Goal: Information Seeking & Learning: Check status

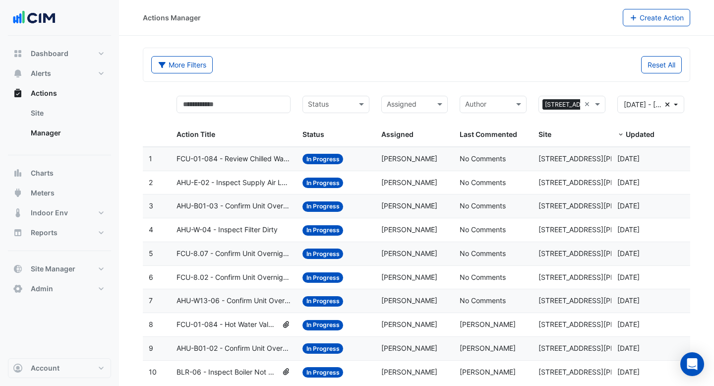
scroll to position [22, 0]
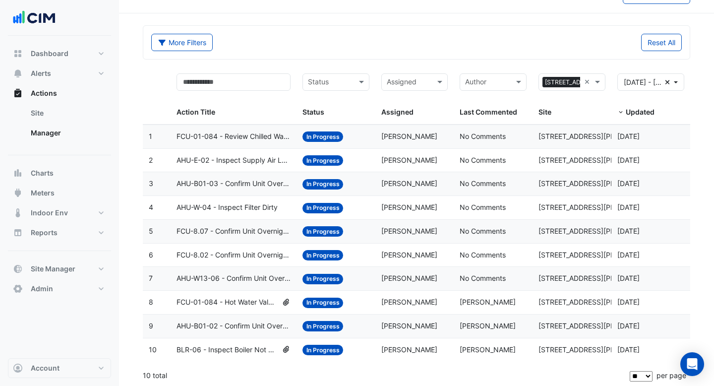
click at [251, 143] on datatable-body-cell "Action Title: FCU-01-084 - Review Chilled Water Valve Hunting" at bounding box center [234, 136] width 126 height 23
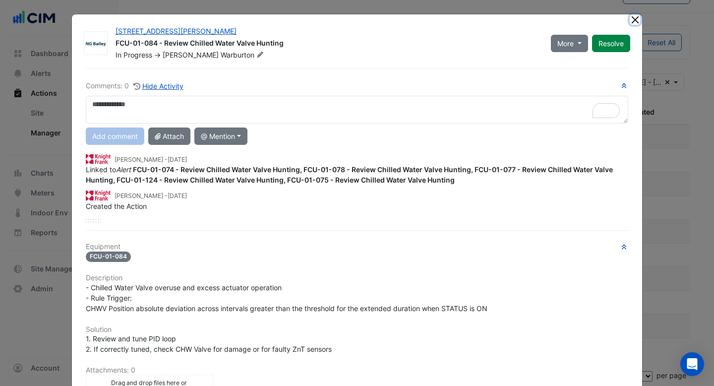
click at [636, 21] on button "Close" at bounding box center [635, 19] width 10 height 10
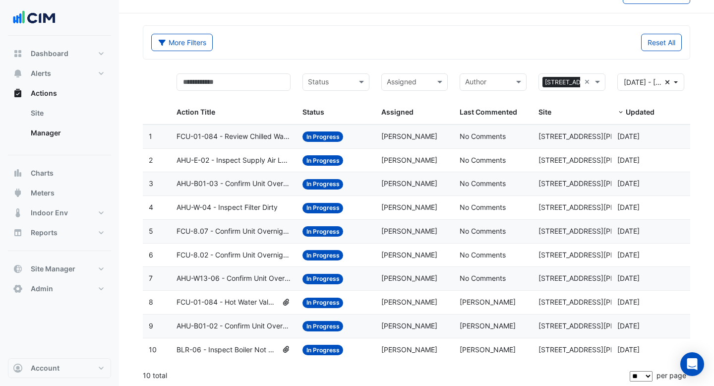
scroll to position [25, 0]
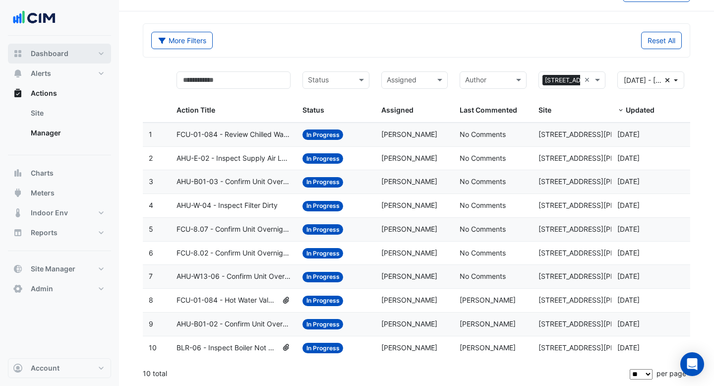
click at [38, 54] on span "Dashboard" at bounding box center [50, 54] width 38 height 10
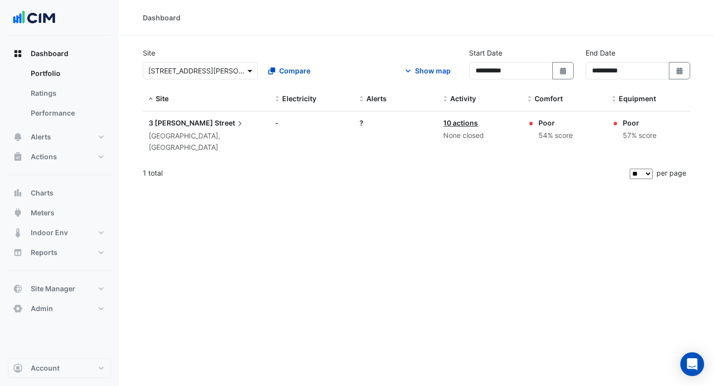
click at [249, 69] on span at bounding box center [251, 70] width 12 height 10
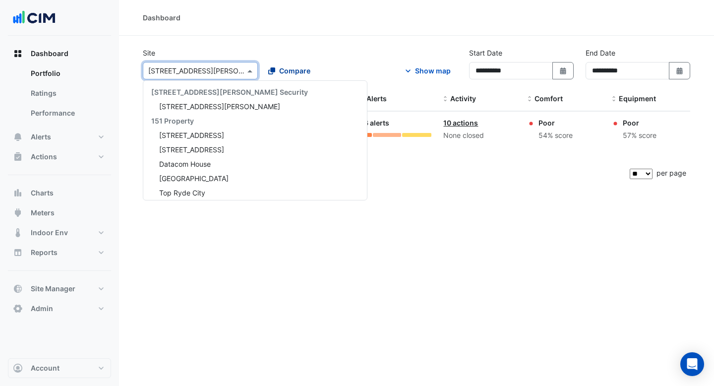
scroll to position [10038, 0]
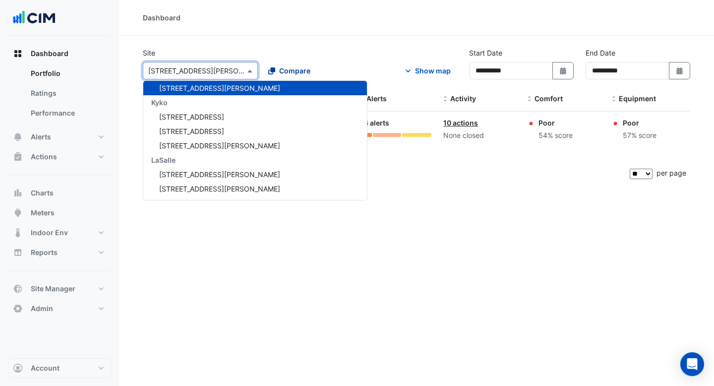
click at [280, 69] on span "Compare" at bounding box center [294, 70] width 31 height 10
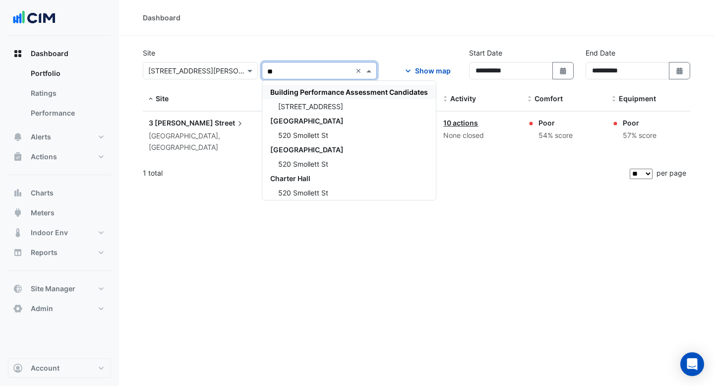
type input "*"
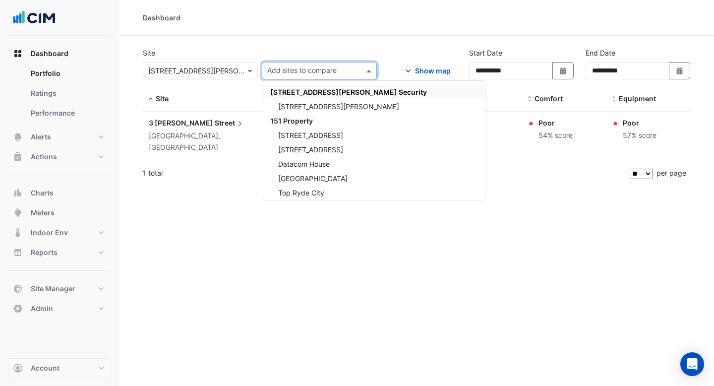
click at [200, 194] on div "Dashboard Site Select a Site × 3 Hardman Street Add sites to compare 141 Walker…" at bounding box center [416, 193] width 595 height 386
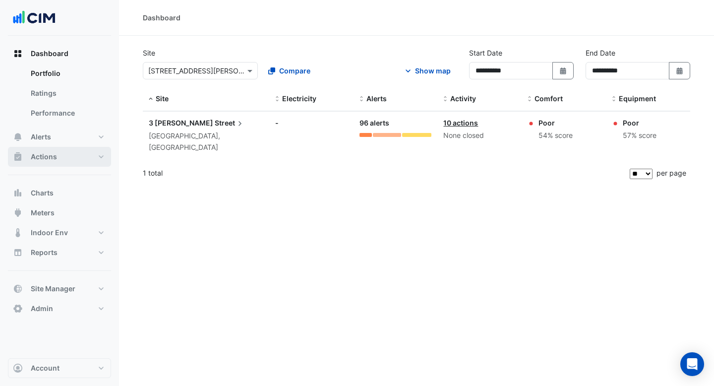
click at [42, 158] on span "Actions" at bounding box center [44, 157] width 26 height 10
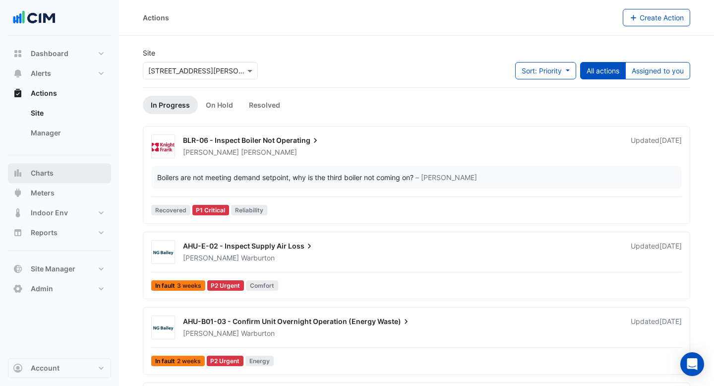
click at [51, 180] on button "Charts" at bounding box center [59, 173] width 103 height 20
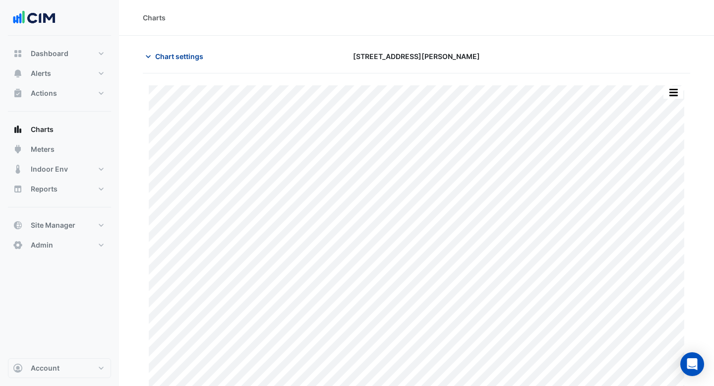
click at [172, 58] on span "Chart settings" at bounding box center [179, 56] width 48 height 10
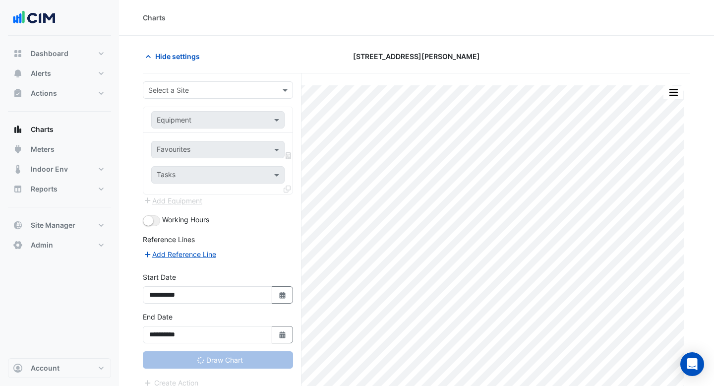
click at [242, 92] on input "text" at bounding box center [207, 90] width 119 height 10
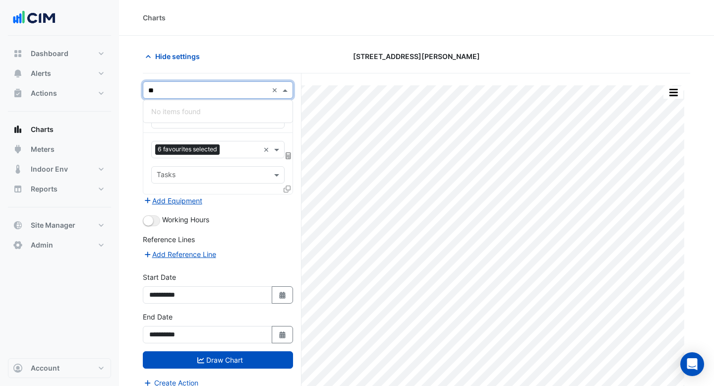
type input "*"
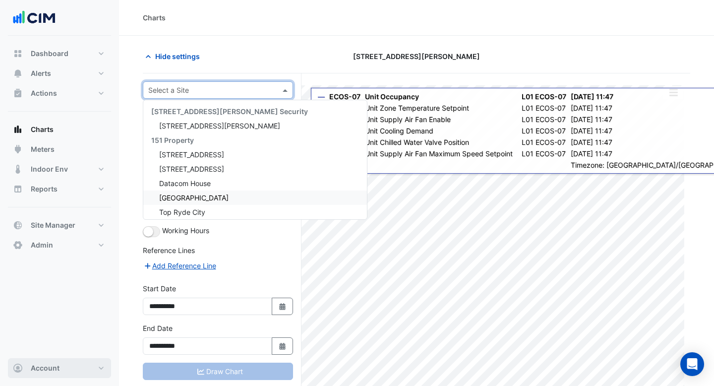
click at [42, 364] on span "Account" at bounding box center [45, 368] width 29 height 10
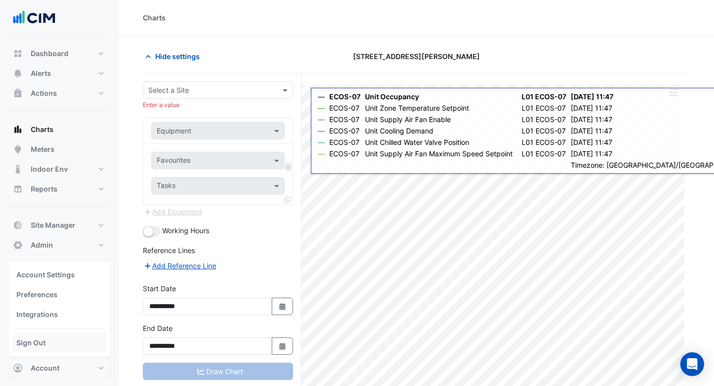
click at [70, 339] on link "Sign Out" at bounding box center [59, 343] width 94 height 20
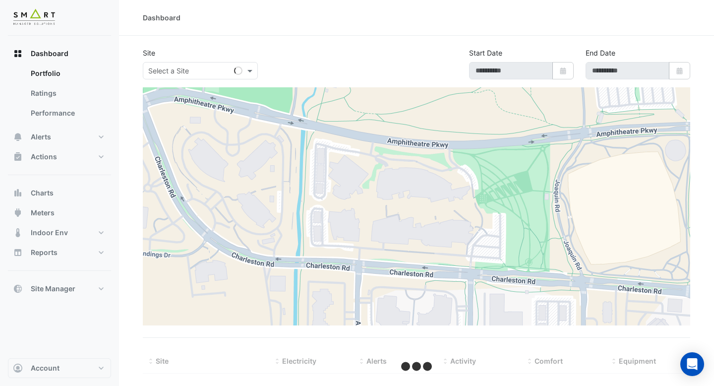
type input "**********"
select select "**"
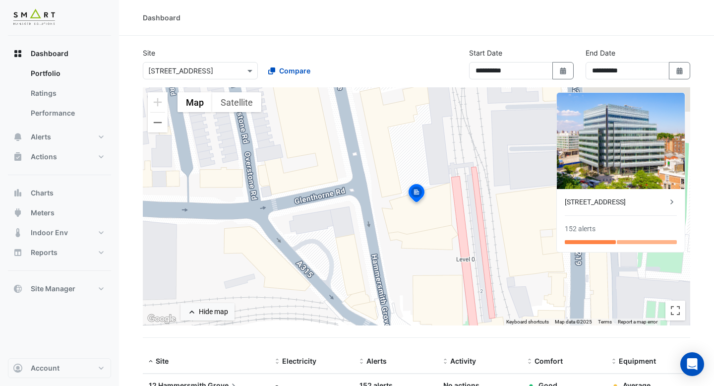
scroll to position [51, 0]
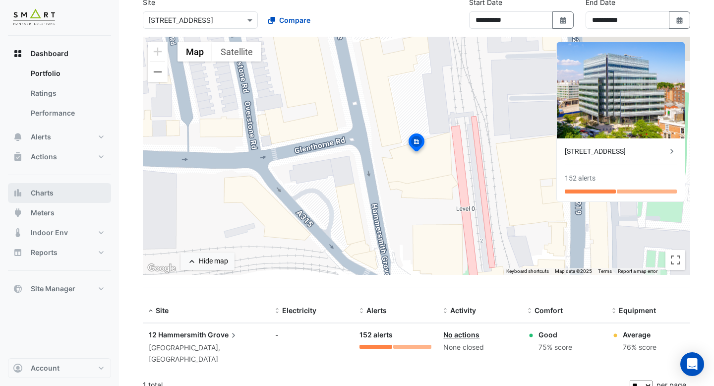
click at [43, 194] on span "Charts" at bounding box center [42, 193] width 23 height 10
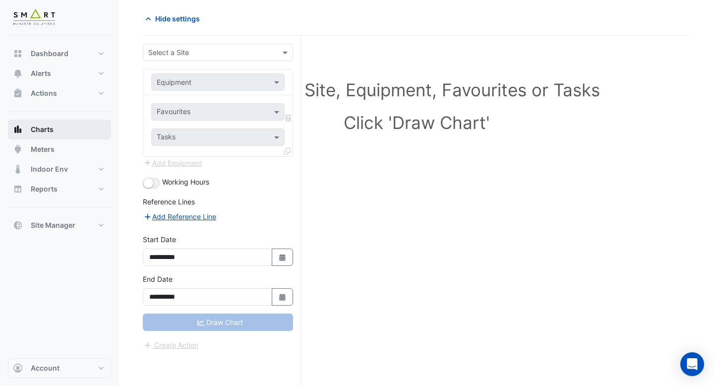
scroll to position [38, 0]
click at [247, 50] on input "text" at bounding box center [207, 53] width 119 height 10
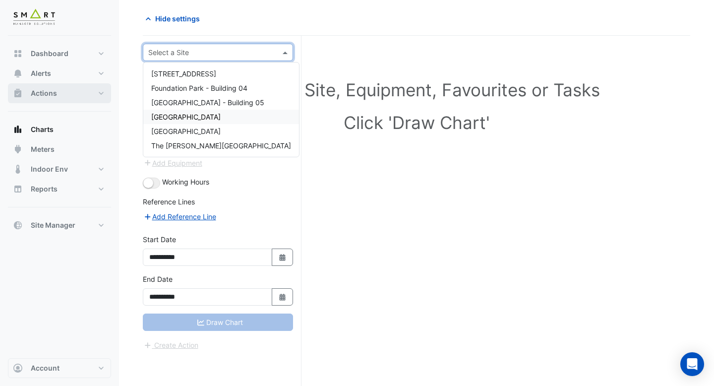
click at [45, 96] on span "Actions" at bounding box center [44, 93] width 26 height 10
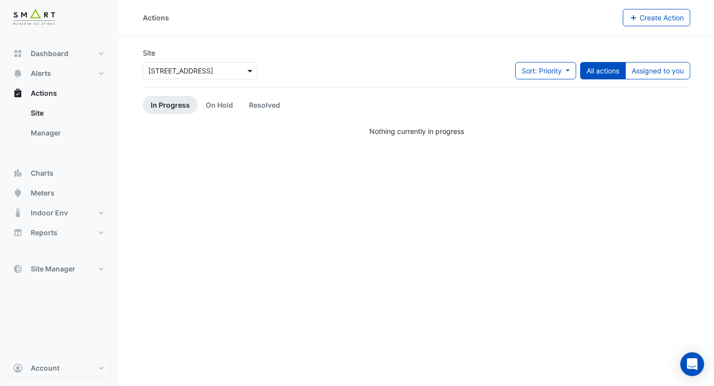
click at [247, 71] on span at bounding box center [251, 70] width 12 height 10
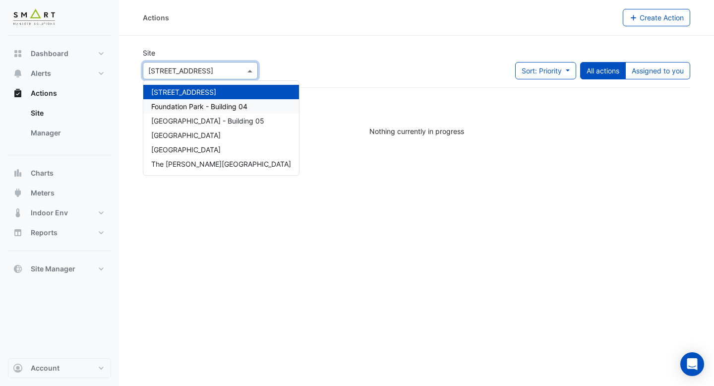
click at [219, 104] on span "Foundation Park - Building 04" at bounding box center [199, 106] width 96 height 8
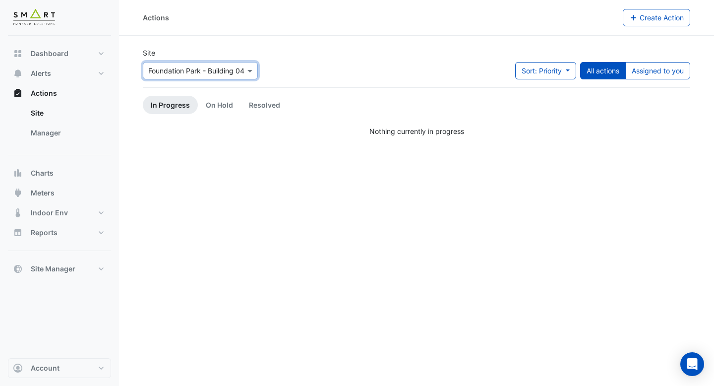
click at [223, 79] on div "Site Select a Site × Foundation Park - Building 04" at bounding box center [200, 68] width 127 height 40
click at [224, 73] on input "text" at bounding box center [190, 71] width 84 height 10
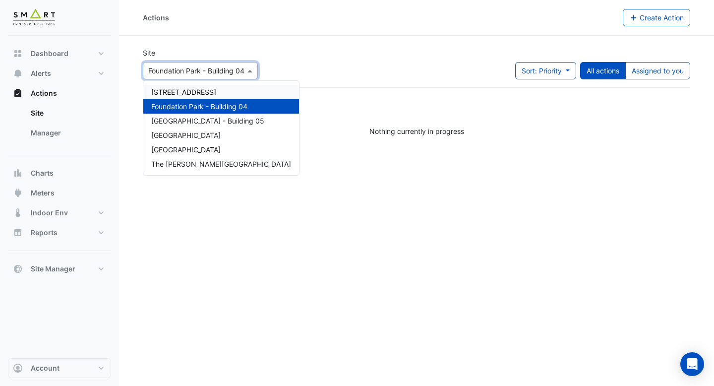
click at [216, 91] on span "[STREET_ADDRESS]" at bounding box center [183, 92] width 65 height 8
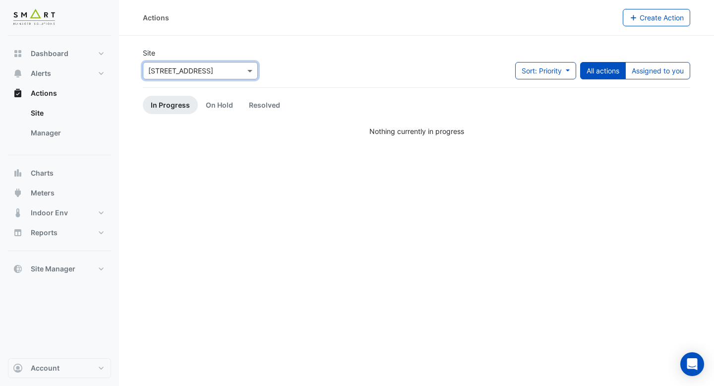
click at [216, 70] on input "text" at bounding box center [190, 71] width 84 height 10
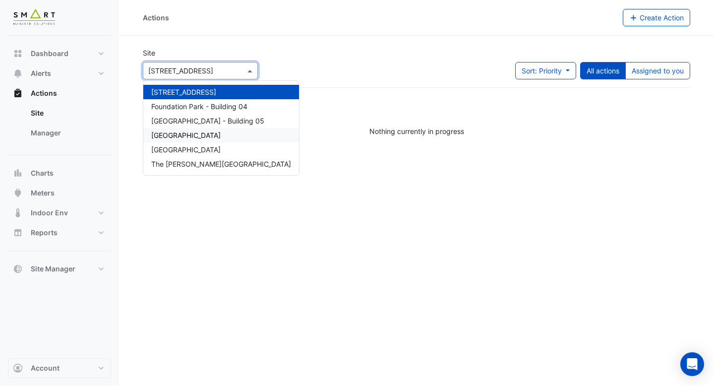
click at [189, 131] on span "[GEOGRAPHIC_DATA]" at bounding box center [185, 135] width 69 height 8
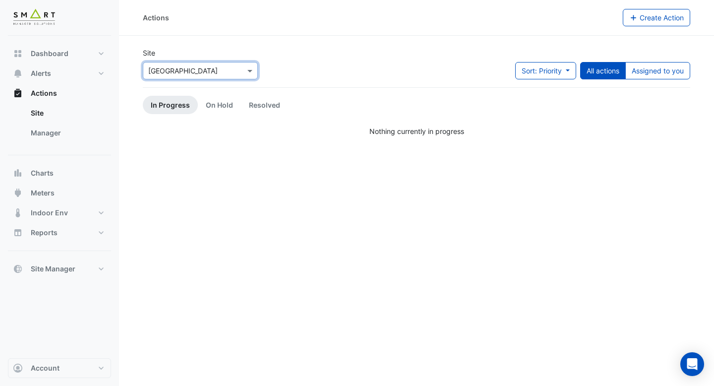
click at [211, 71] on input "text" at bounding box center [190, 71] width 84 height 10
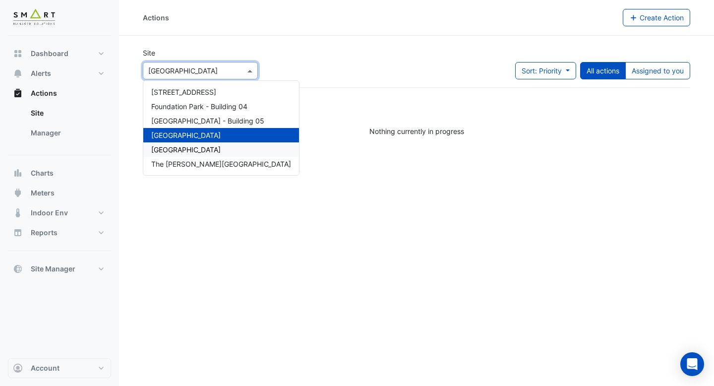
click at [182, 145] on div "[GEOGRAPHIC_DATA]" at bounding box center [221, 149] width 156 height 14
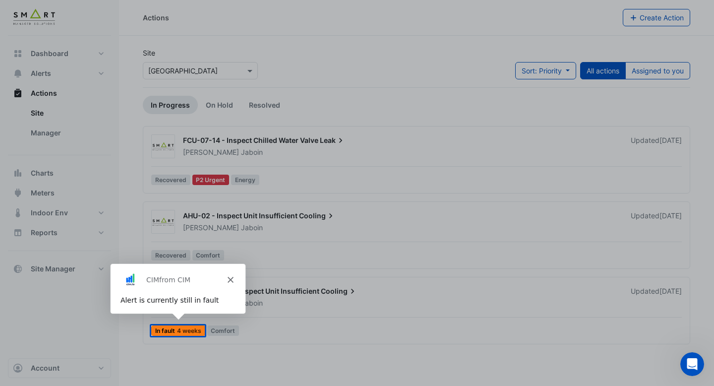
click at [227, 277] on icon "Close" at bounding box center [230, 279] width 6 height 6
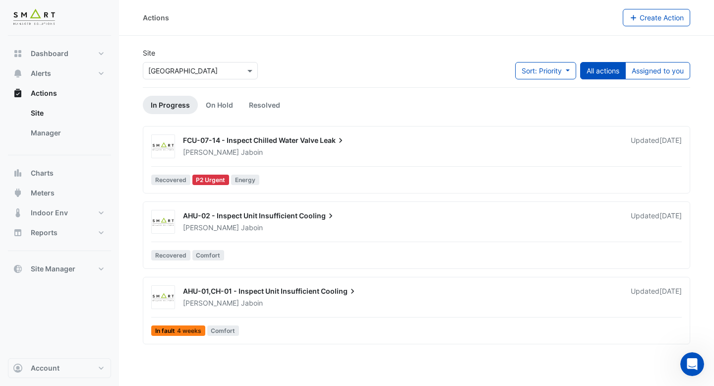
click at [358, 151] on div "[PERSON_NAME]" at bounding box center [401, 152] width 438 height 10
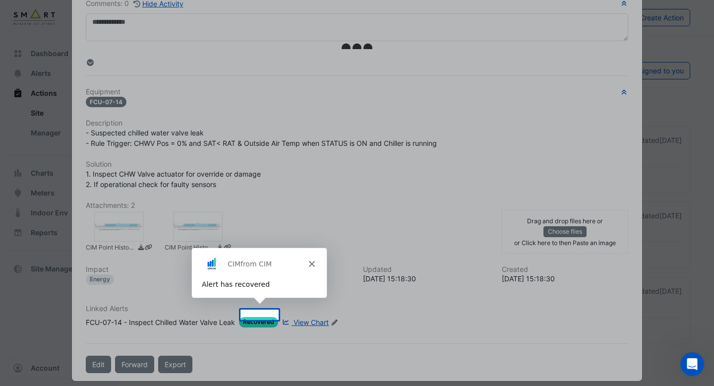
scroll to position [81, 0]
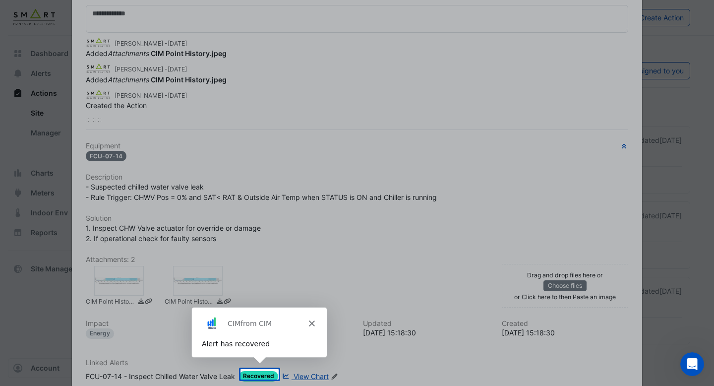
click at [312, 326] on div "CIM from CIM" at bounding box center [258, 323] width 135 height 32
click at [312, 320] on icon "Close" at bounding box center [311, 323] width 6 height 6
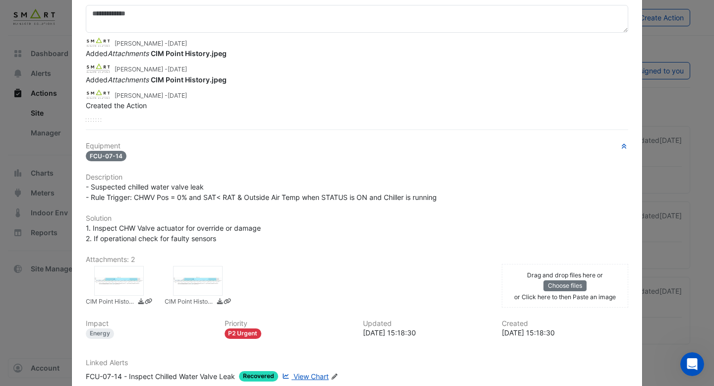
scroll to position [0, 0]
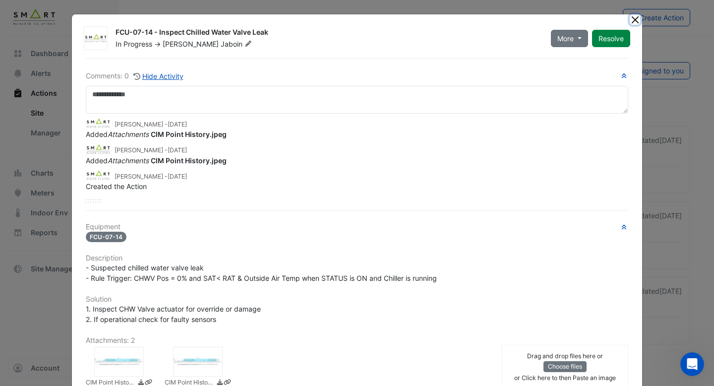
click at [633, 18] on button "Close" at bounding box center [635, 19] width 10 height 10
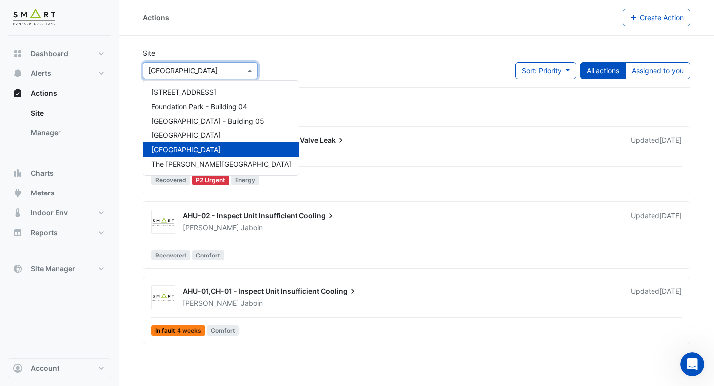
click at [236, 72] on div at bounding box center [200, 70] width 114 height 11
click at [185, 165] on span "The [PERSON_NAME][GEOGRAPHIC_DATA]" at bounding box center [221, 164] width 140 height 8
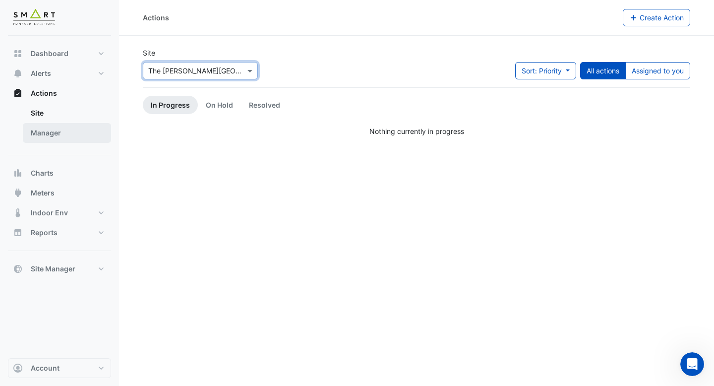
click at [66, 129] on link "Manager" at bounding box center [67, 133] width 88 height 20
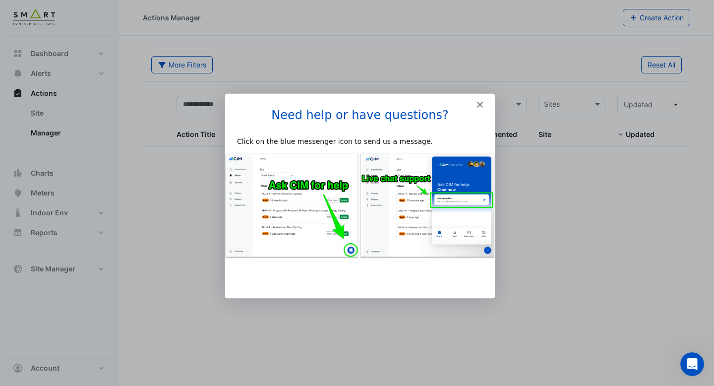
select select "**"
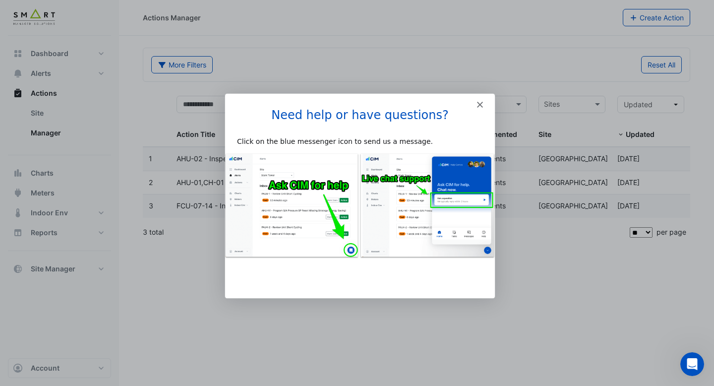
click at [479, 101] on icon "Close" at bounding box center [479, 104] width 6 height 6
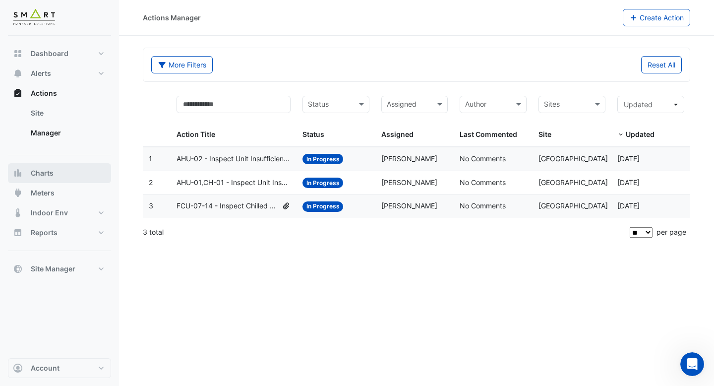
click at [35, 167] on button "Charts" at bounding box center [59, 173] width 103 height 20
